Goal: Find specific fact: Find specific fact

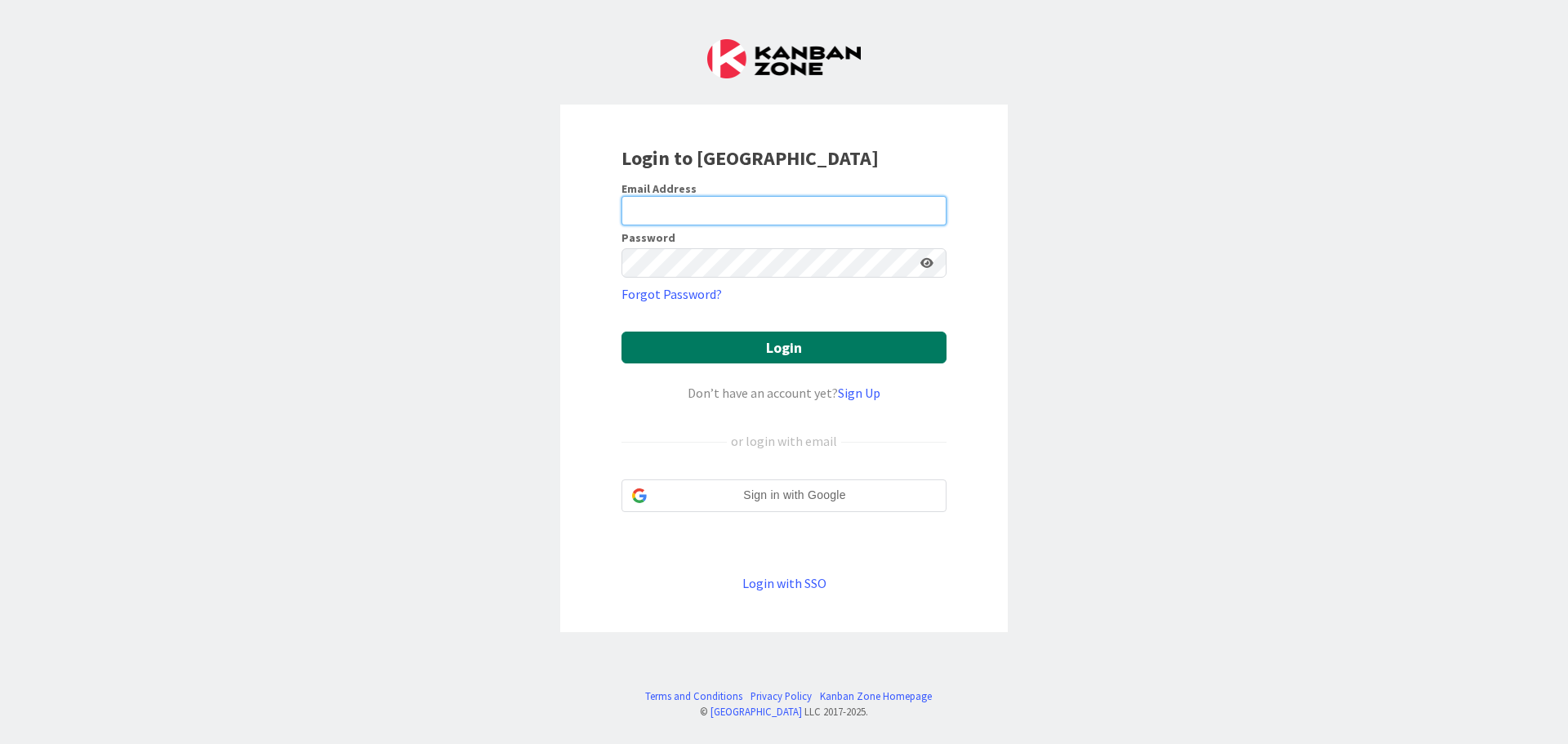
type input "[EMAIL_ADDRESS][DOMAIN_NAME]"
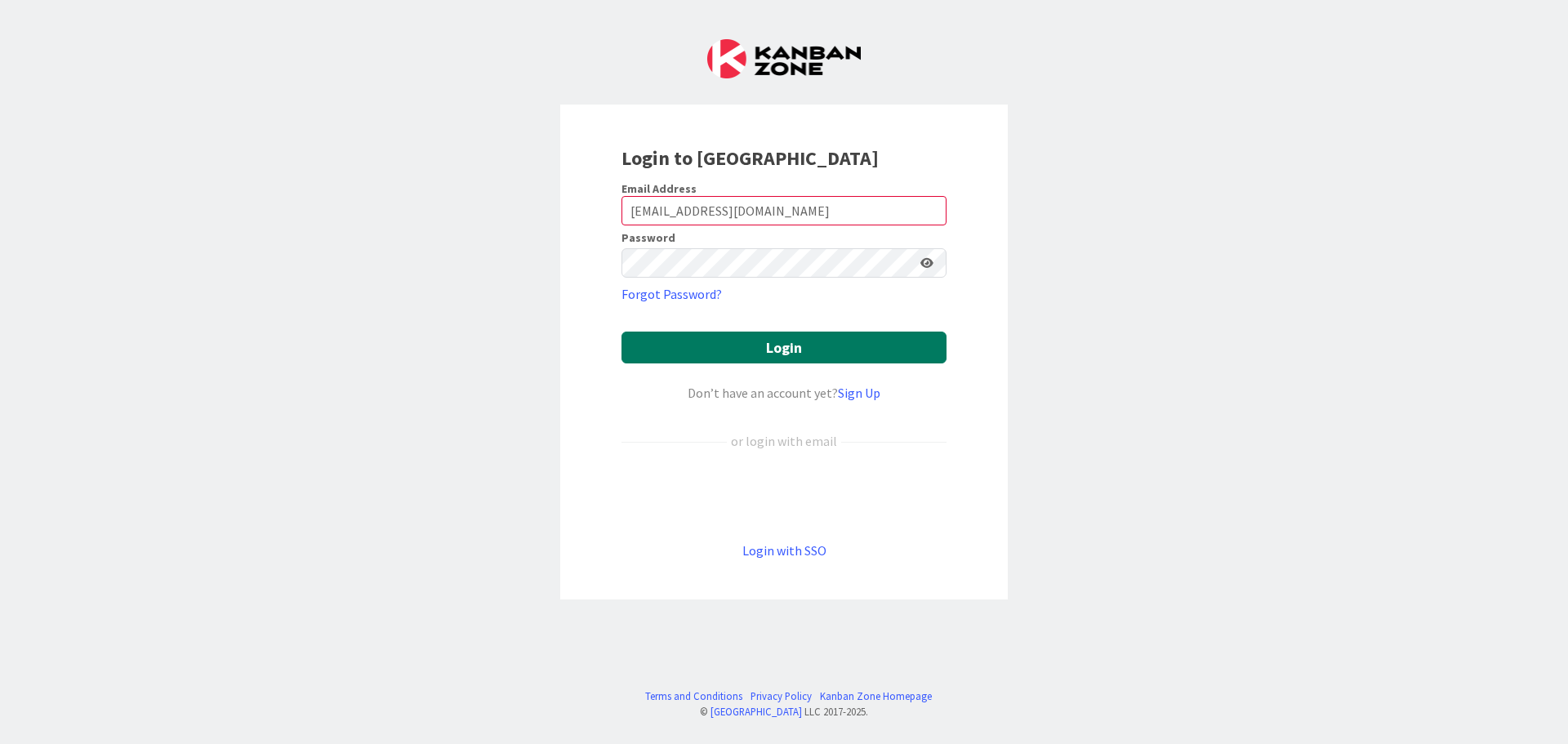
click at [777, 355] on button "Login" at bounding box center [784, 348] width 325 height 32
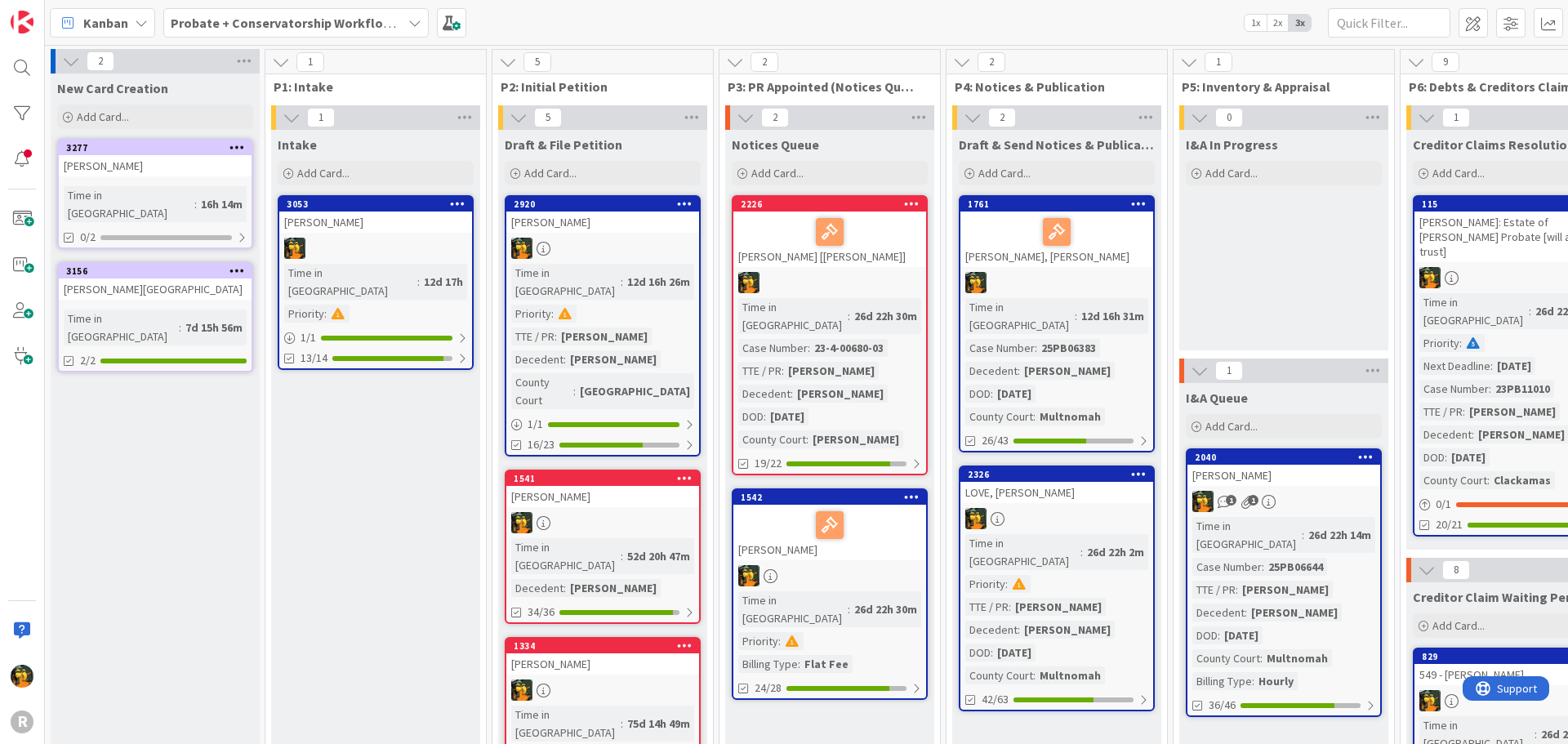
click at [84, 13] on span "Kanban" at bounding box center [106, 23] width 45 height 20
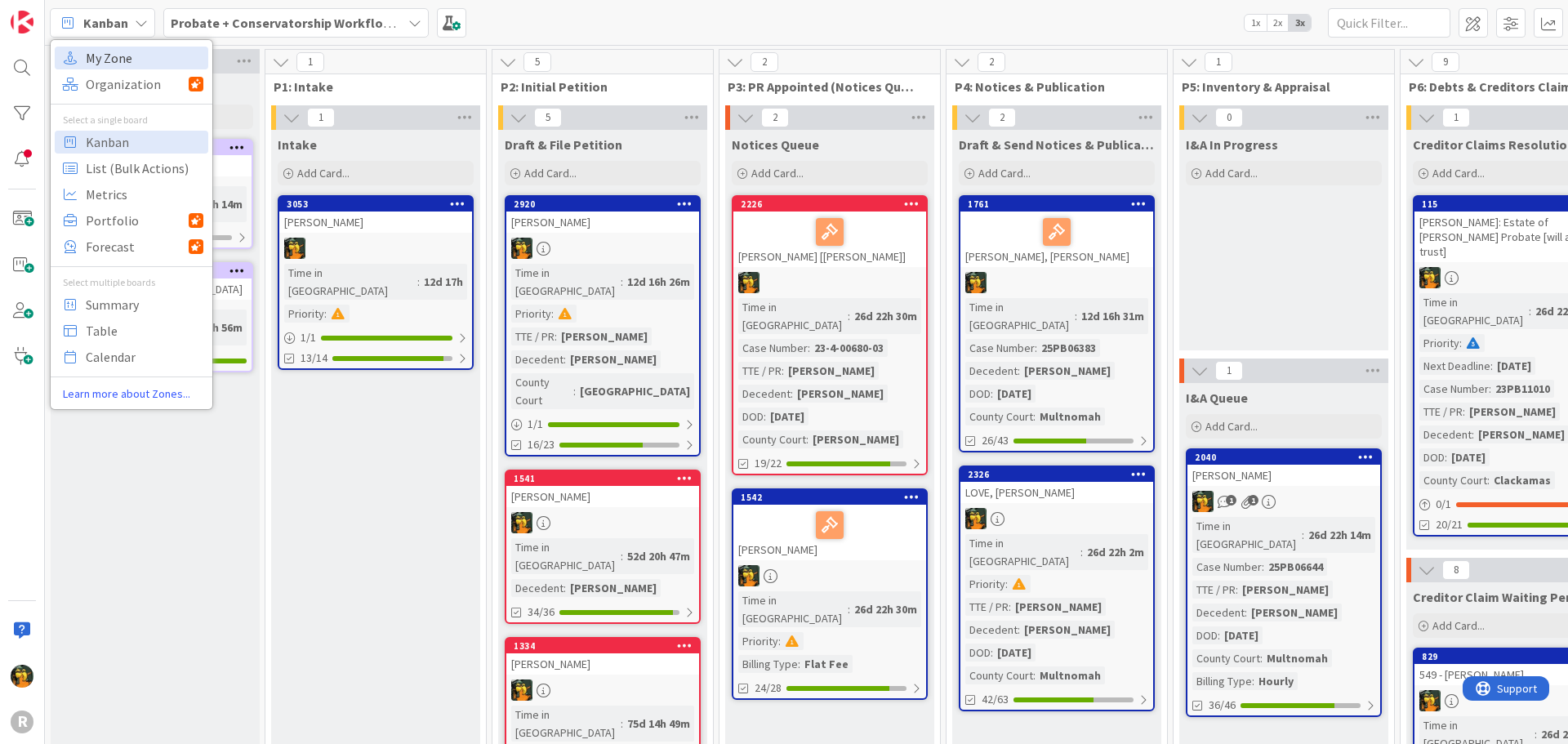
click at [96, 56] on span "My Zone" at bounding box center [144, 57] width 117 height 24
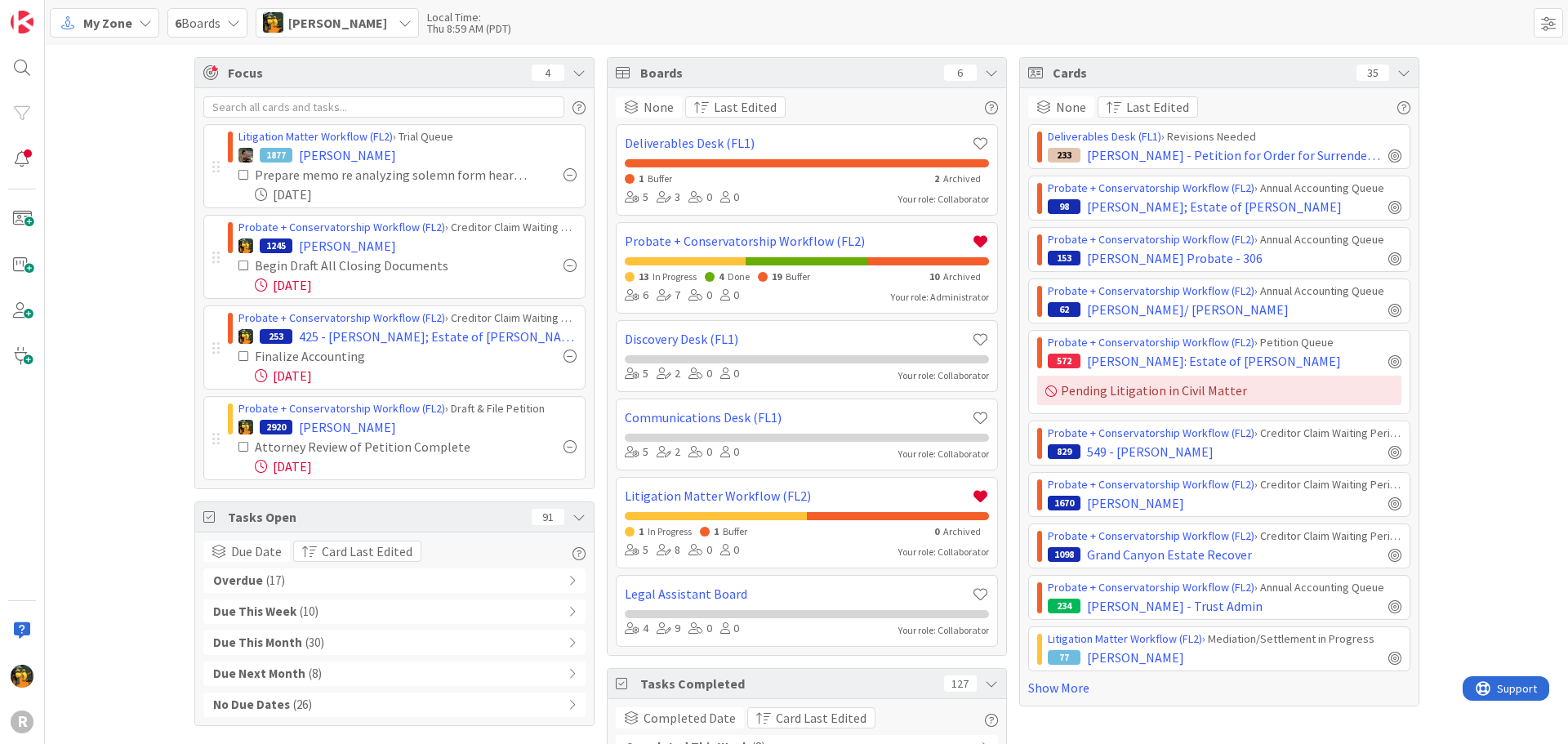
click at [329, 579] on div "Overdue ( 17 )" at bounding box center [394, 580] width 382 height 24
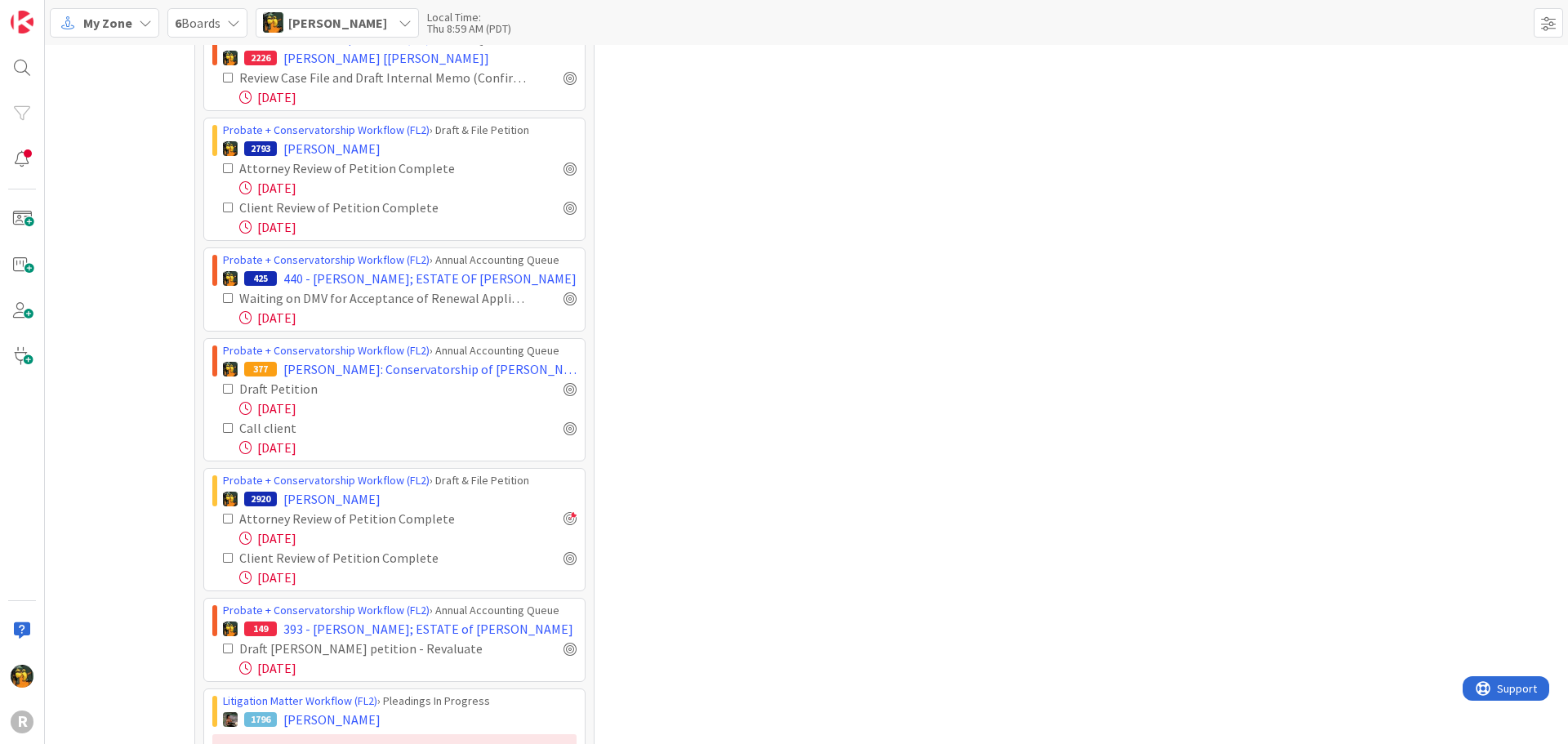
scroll to position [1061, 0]
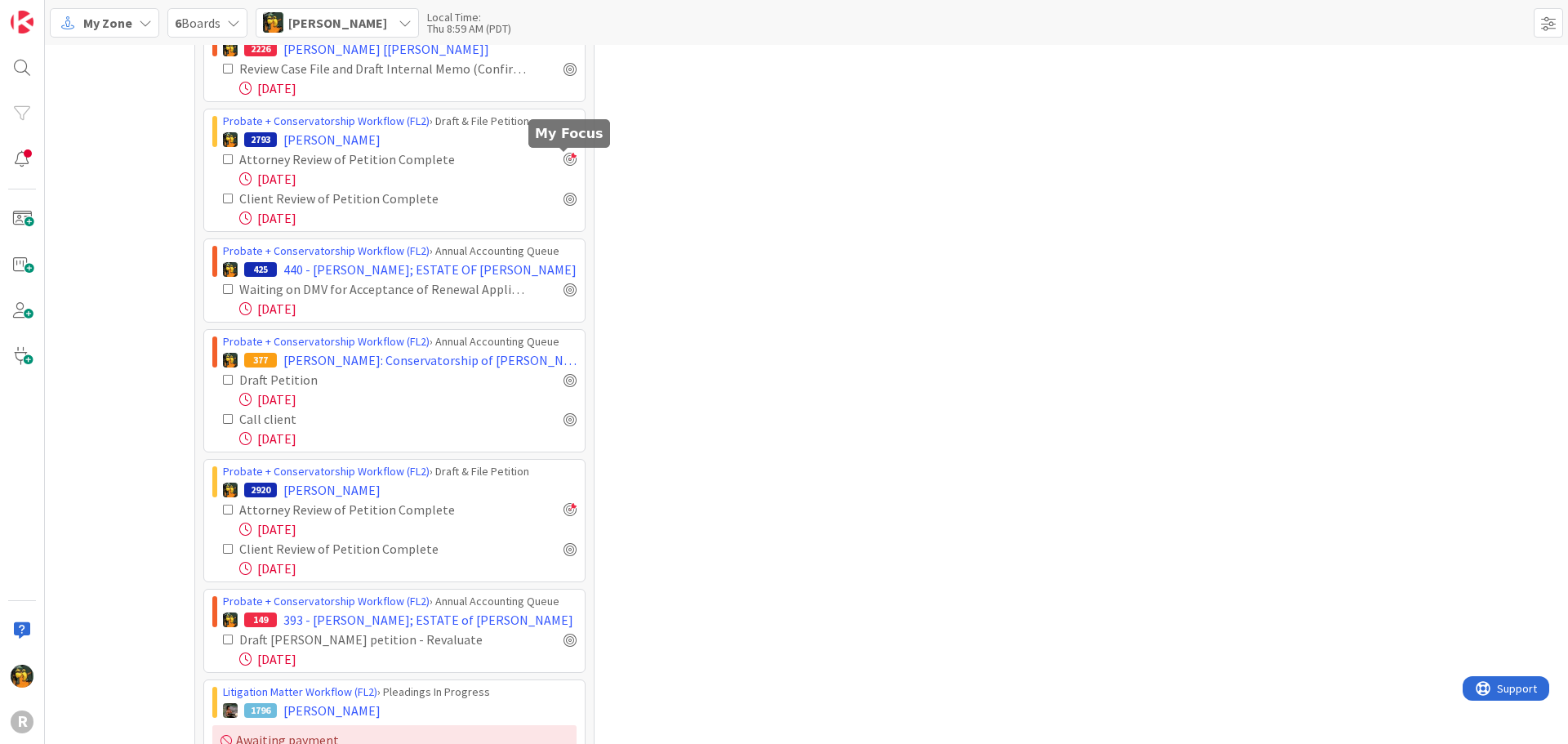
click at [563, 160] on div at bounding box center [569, 159] width 13 height 13
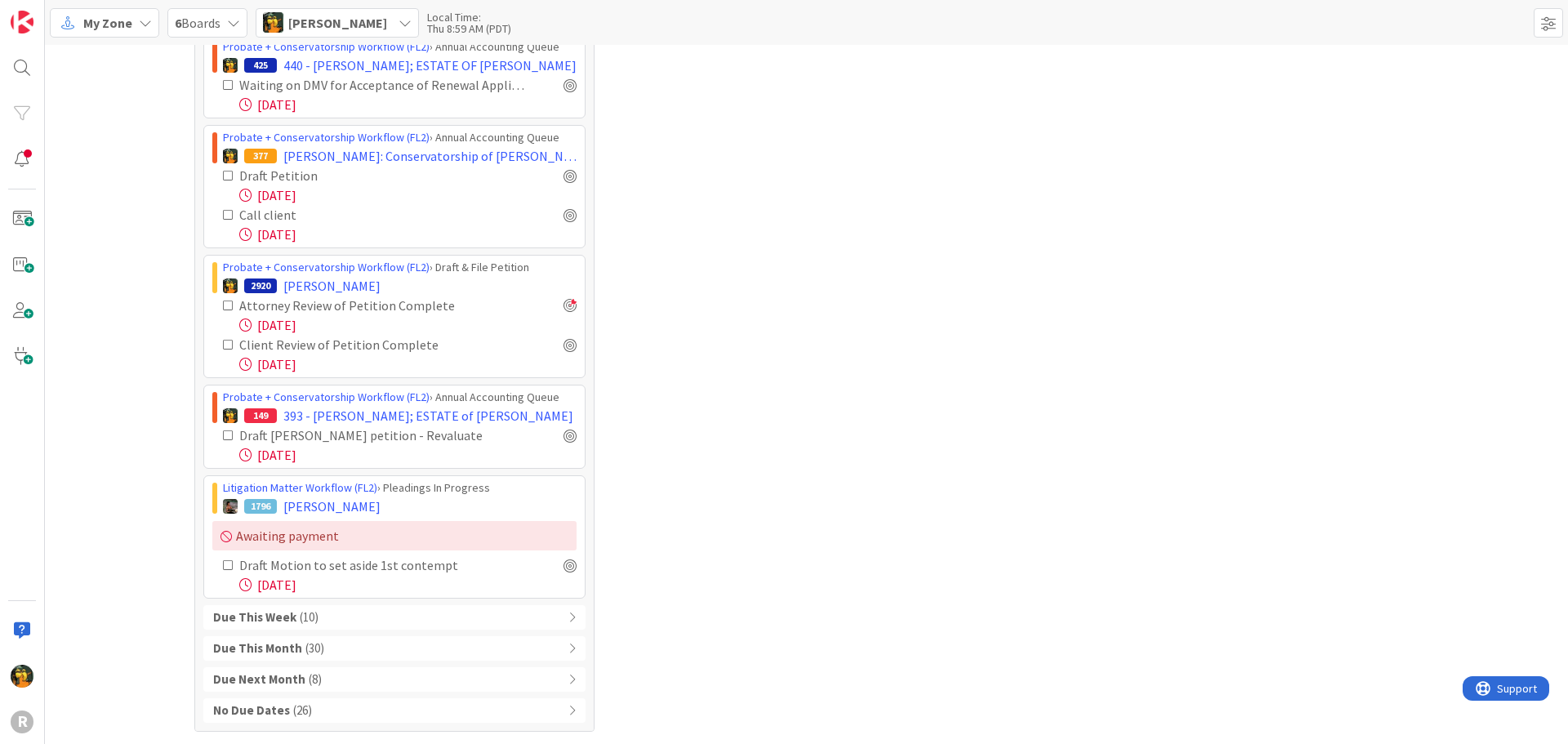
scroll to position [1136, 0]
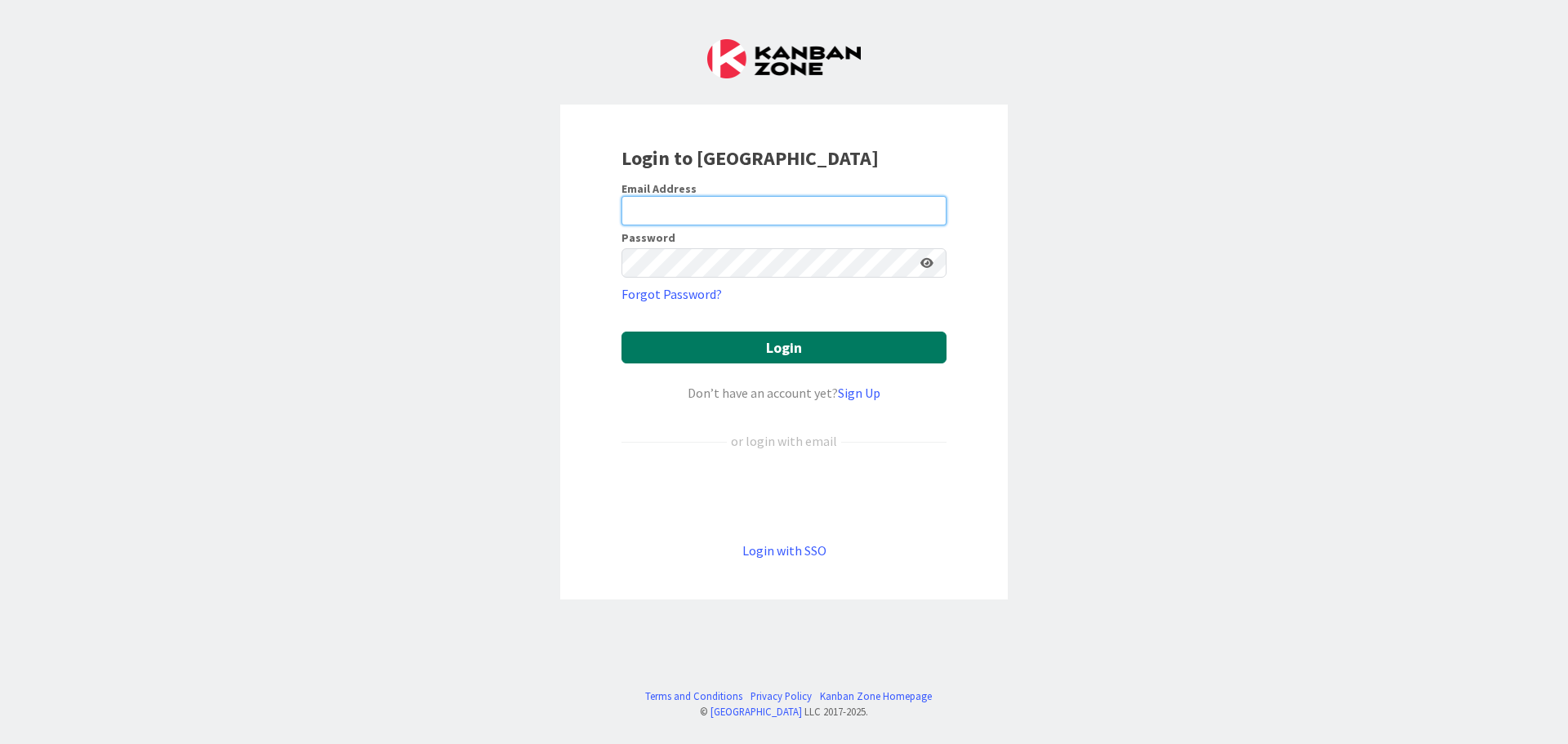
type input "[EMAIL_ADDRESS][DOMAIN_NAME]"
click at [723, 343] on button "Login" at bounding box center [784, 348] width 325 height 32
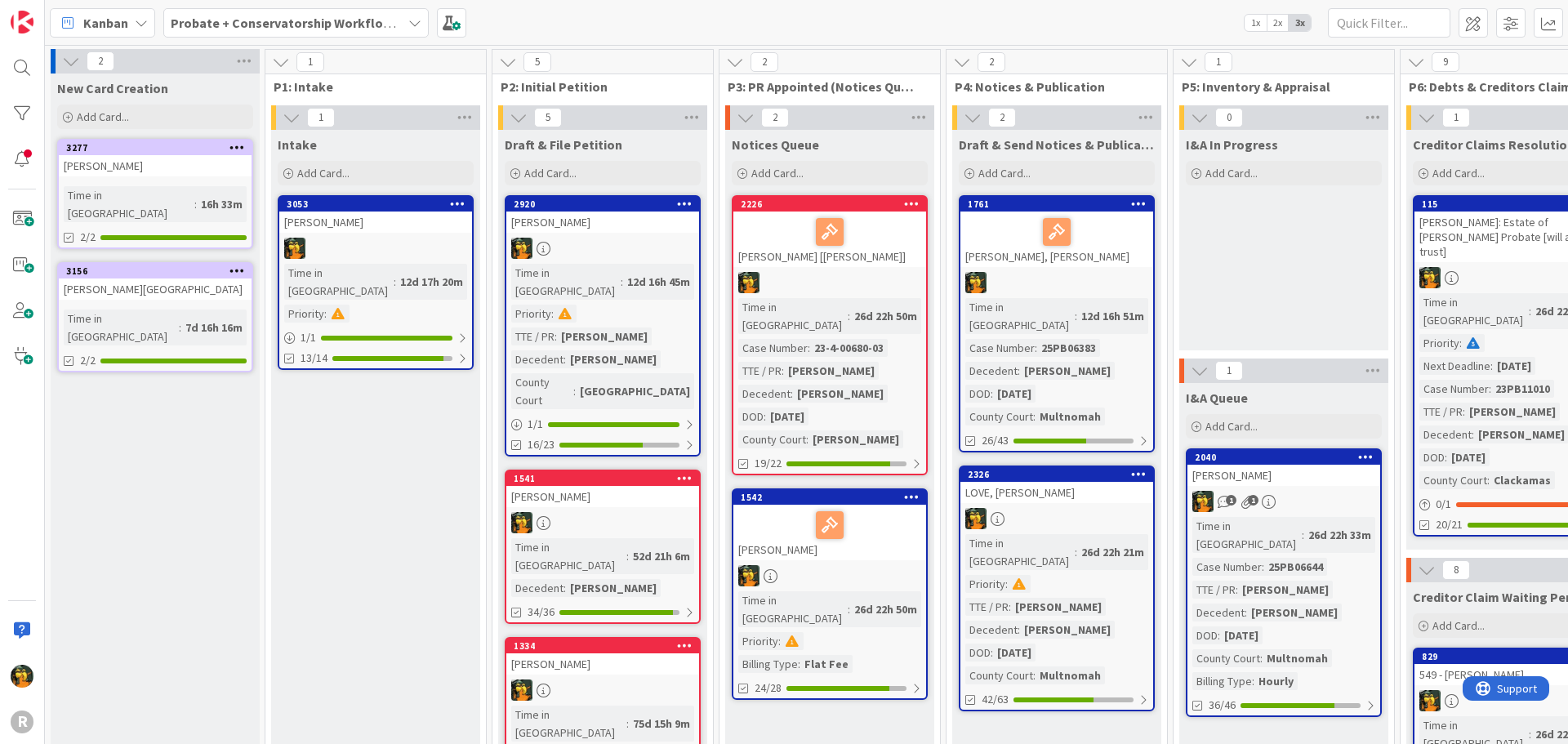
click at [225, 29] on b "Probate + Conservatorship Workflow (FL2)" at bounding box center [297, 22] width 254 height 16
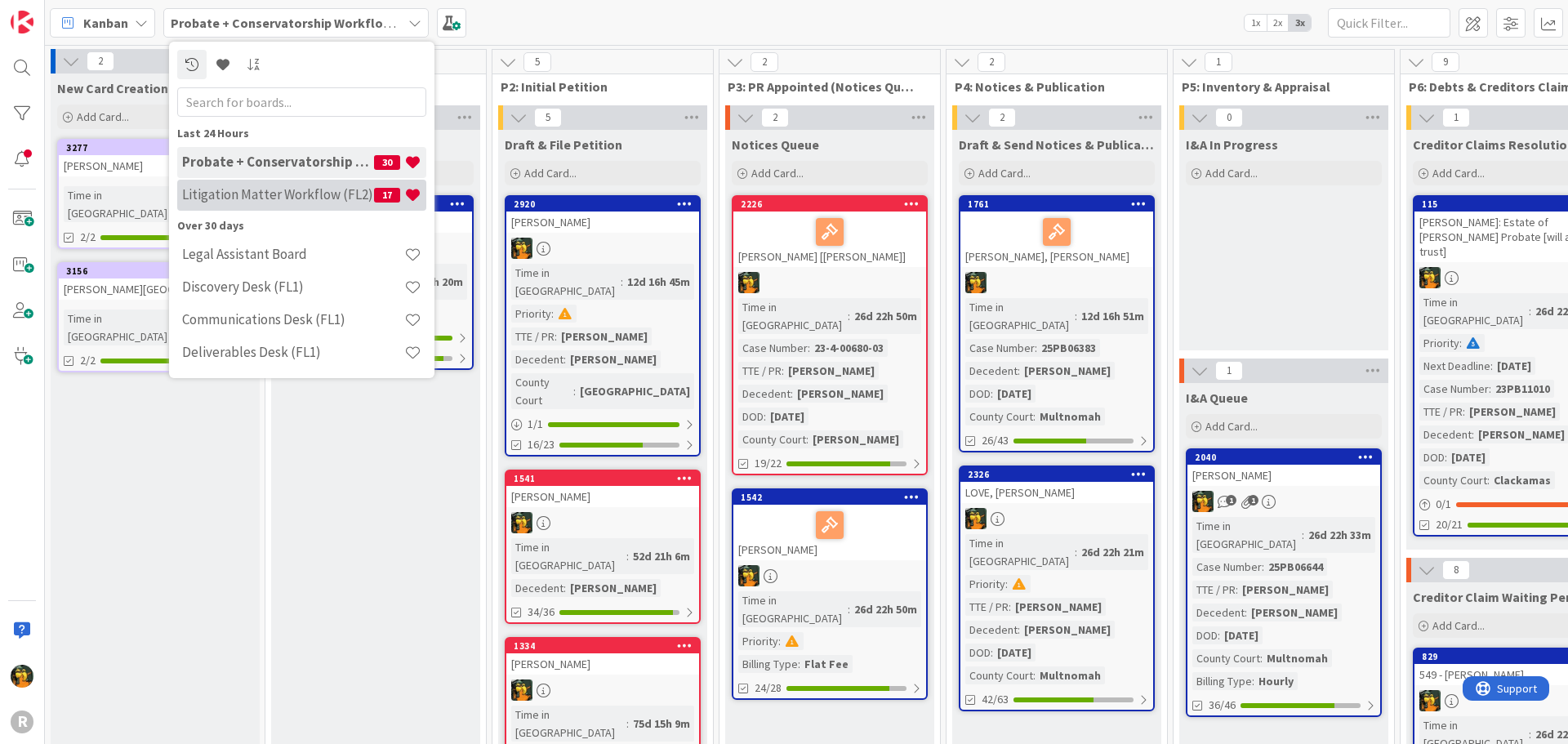
click at [247, 187] on h4 "Litigation Matter Workflow (FL2)" at bounding box center [278, 195] width 192 height 16
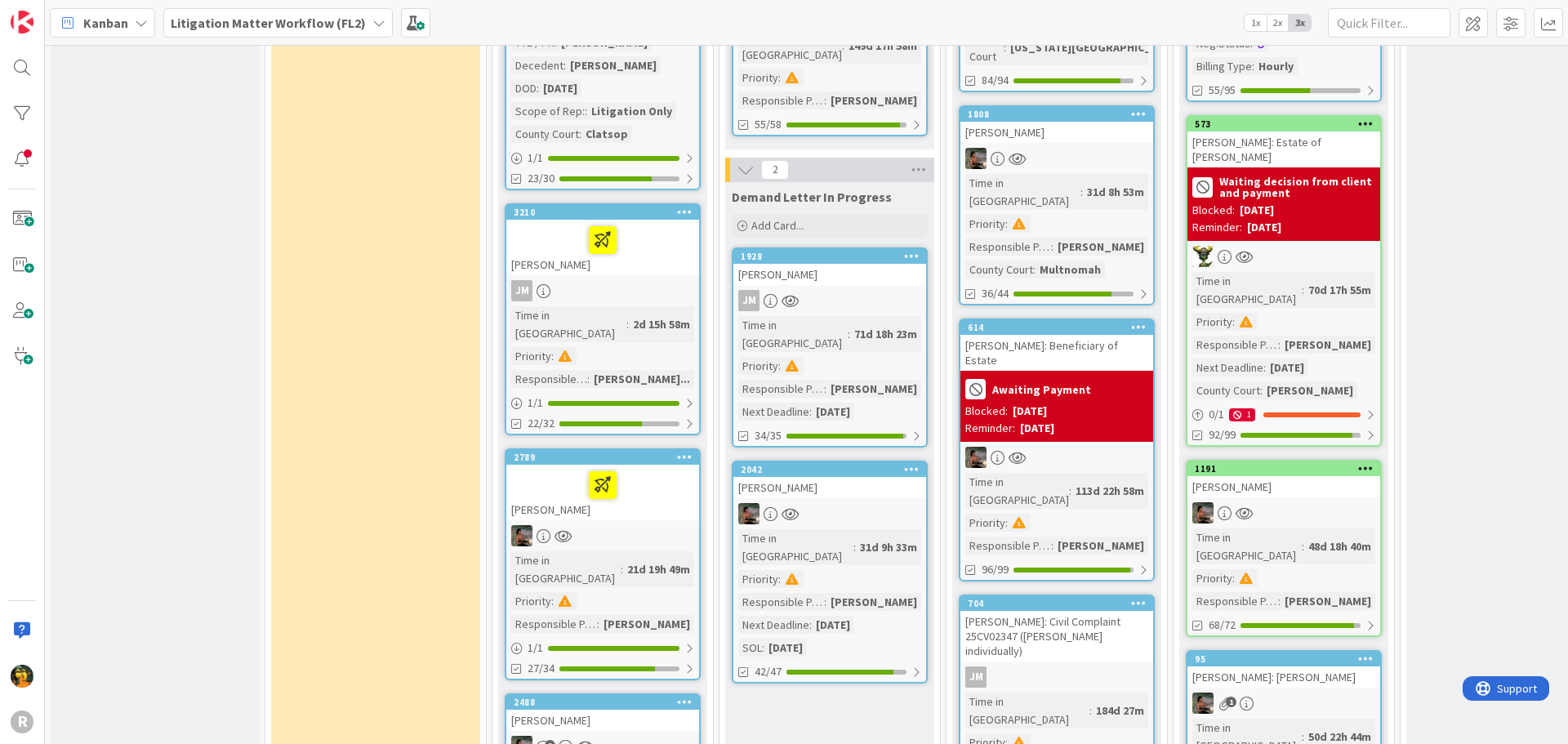
click at [639, 280] on div "JM" at bounding box center [602, 290] width 193 height 22
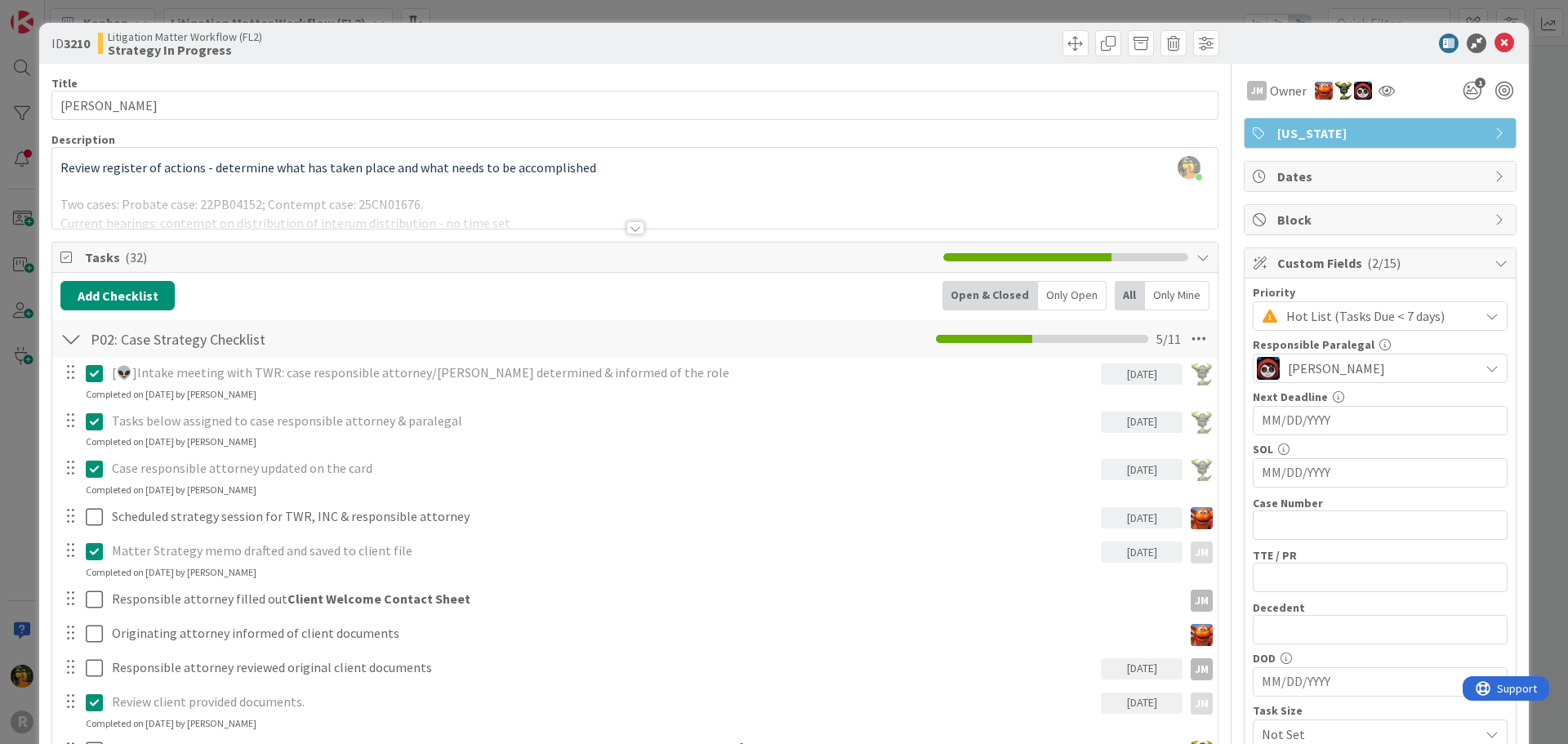
click at [627, 225] on div at bounding box center [636, 228] width 18 height 13
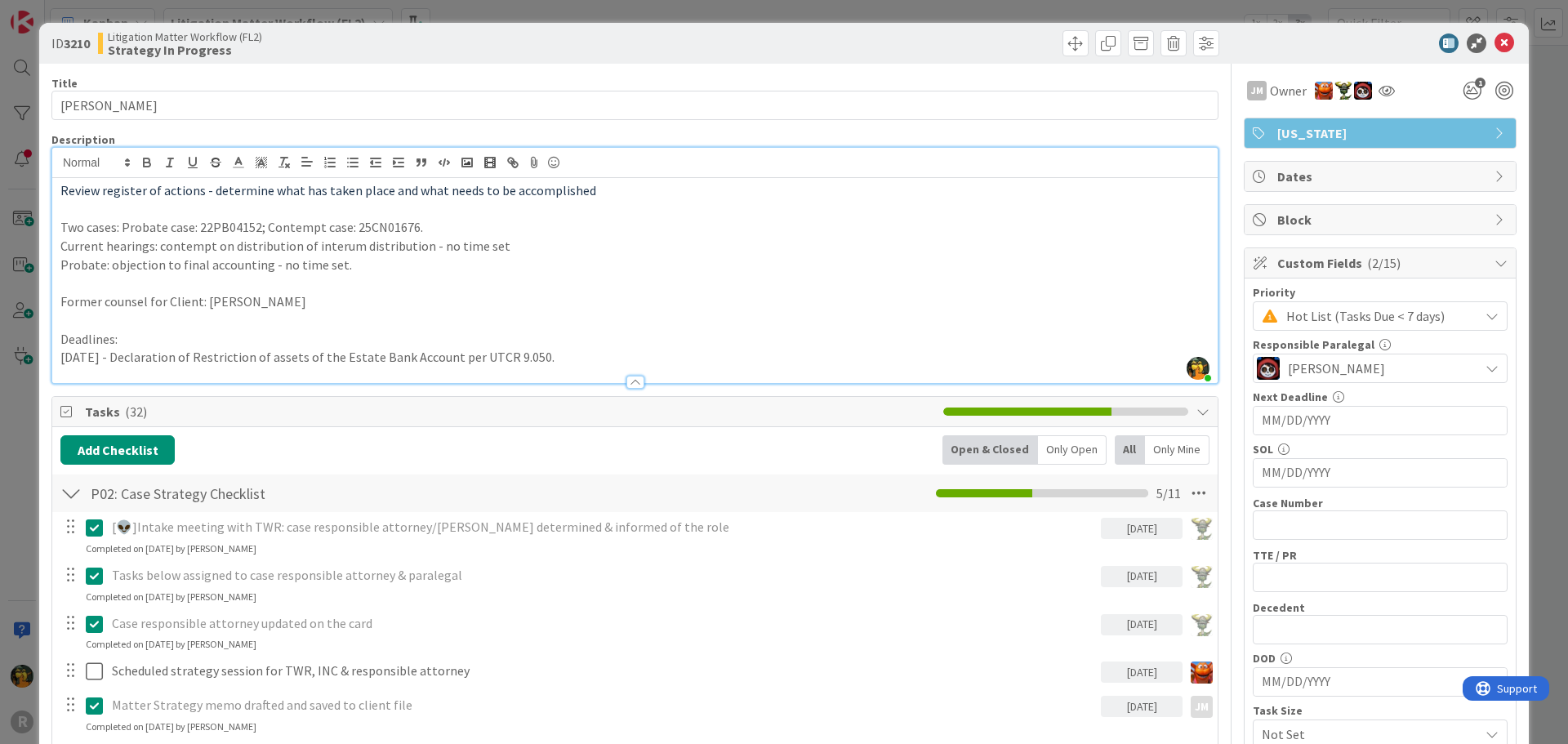
click at [212, 229] on p "Two cases: Probate case: 22PB04152; Contempt case: 25CN01676." at bounding box center [634, 227] width 1148 height 19
copy p "22PB04152"
